Goal: Task Accomplishment & Management: Complete application form

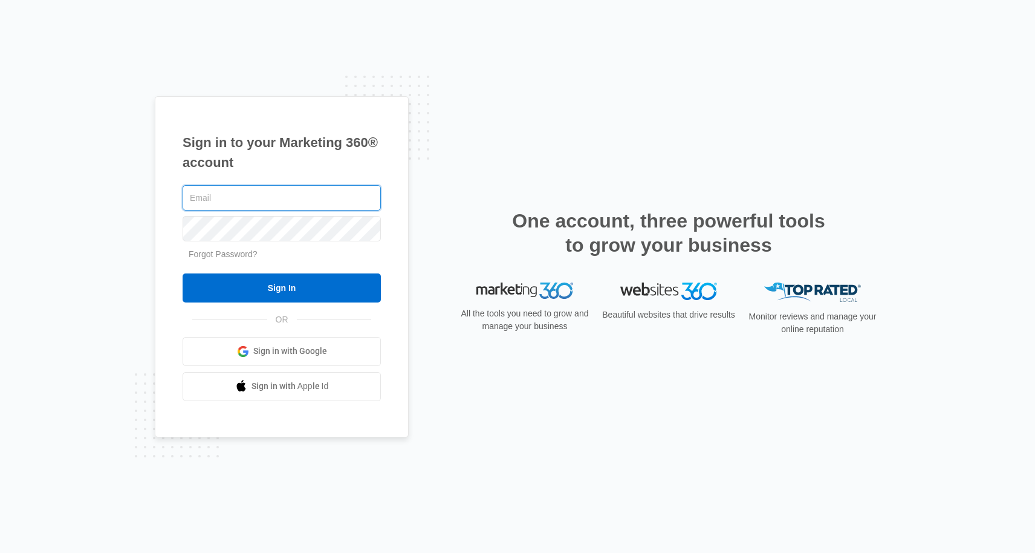
click at [220, 198] on input "text" at bounding box center [282, 197] width 198 height 25
type input "design@insidefashiondesign.net"
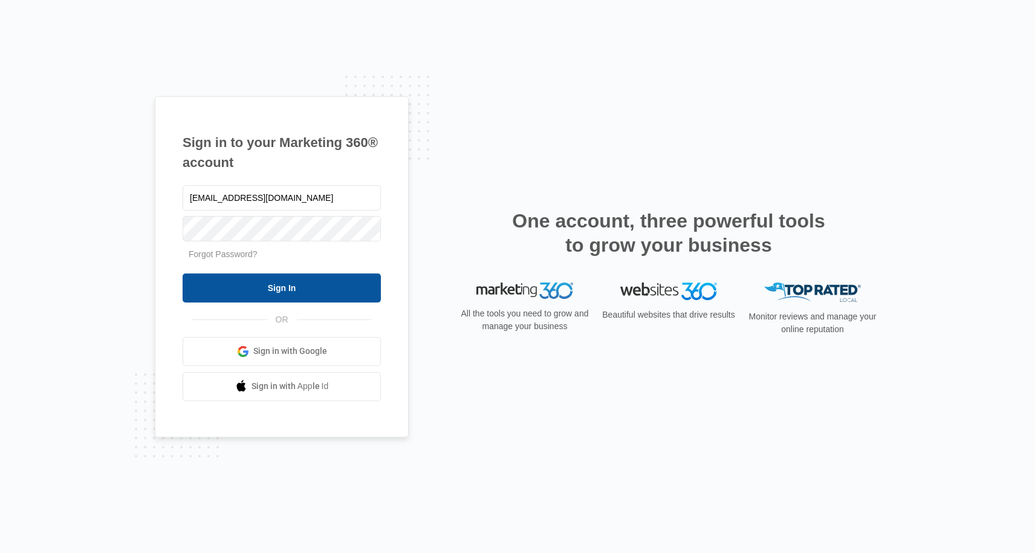
click at [286, 279] on input "Sign In" at bounding box center [282, 287] width 198 height 29
